Goal: Information Seeking & Learning: Check status

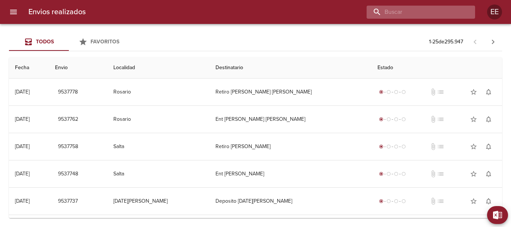
click at [437, 11] on input "buscar" at bounding box center [415, 12] width 96 height 13
paste input "SOFTWARE"
type input "SOFTWARE"
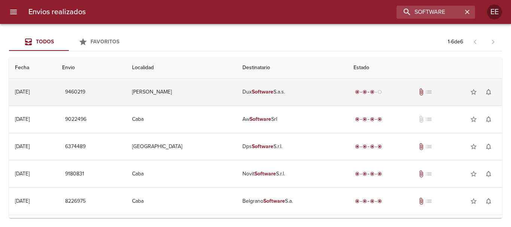
click at [252, 89] on em "Software" at bounding box center [263, 92] width 22 height 6
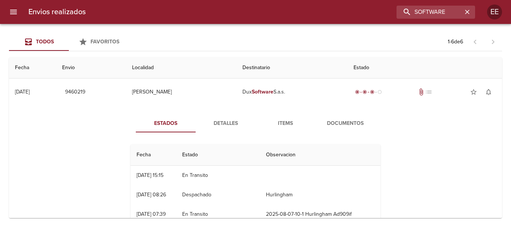
click at [220, 125] on span "Detalles" at bounding box center [225, 123] width 51 height 9
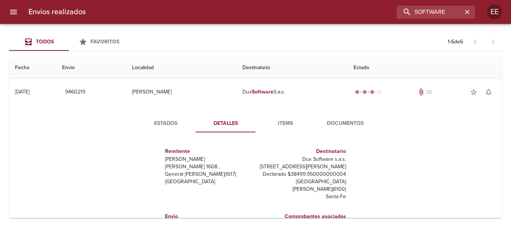
click at [284, 119] on span "Items" at bounding box center [285, 123] width 51 height 9
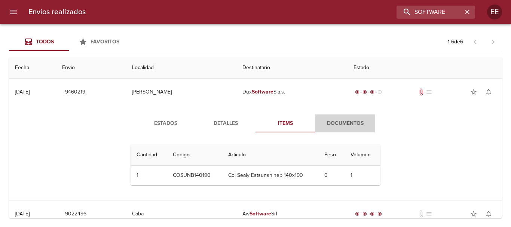
click at [337, 122] on span "Documentos" at bounding box center [345, 123] width 51 height 9
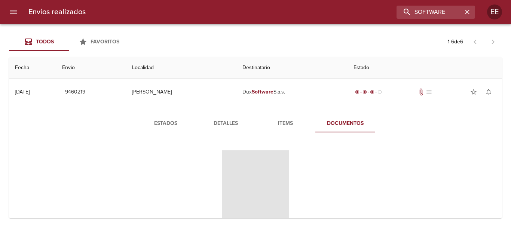
scroll to position [37, 0]
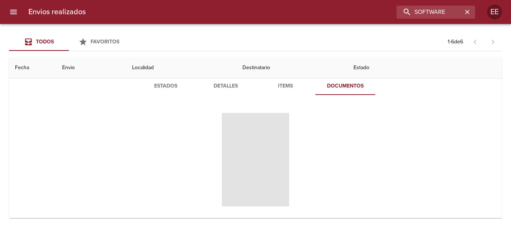
click at [283, 83] on span "Items" at bounding box center [285, 86] width 51 height 9
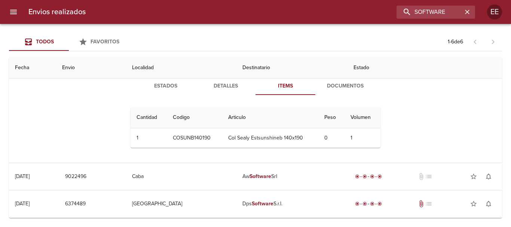
click at [225, 85] on span "Detalles" at bounding box center [225, 86] width 51 height 9
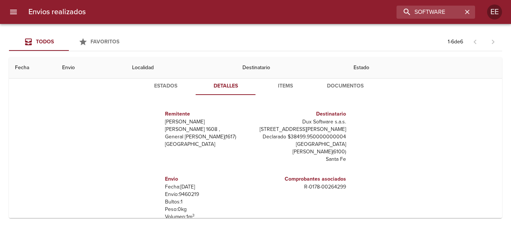
click at [280, 85] on span "Items" at bounding box center [285, 86] width 51 height 9
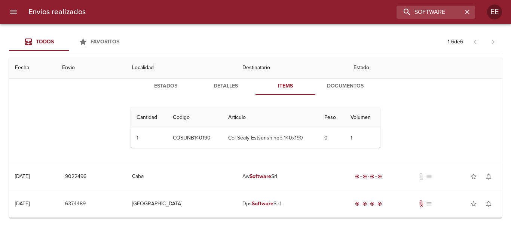
click at [163, 86] on span "Estados" at bounding box center [165, 86] width 51 height 9
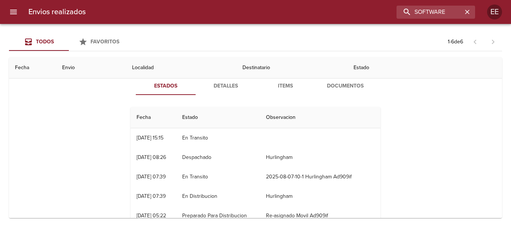
click at [286, 86] on span "Items" at bounding box center [285, 86] width 51 height 9
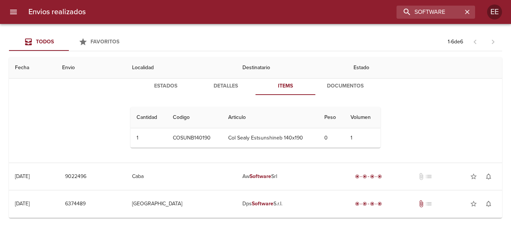
click at [158, 84] on span "Estados" at bounding box center [165, 86] width 51 height 9
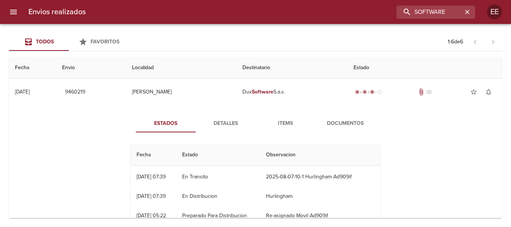
scroll to position [0, 0]
